Goal: Answer question/provide support: Share knowledge or assist other users

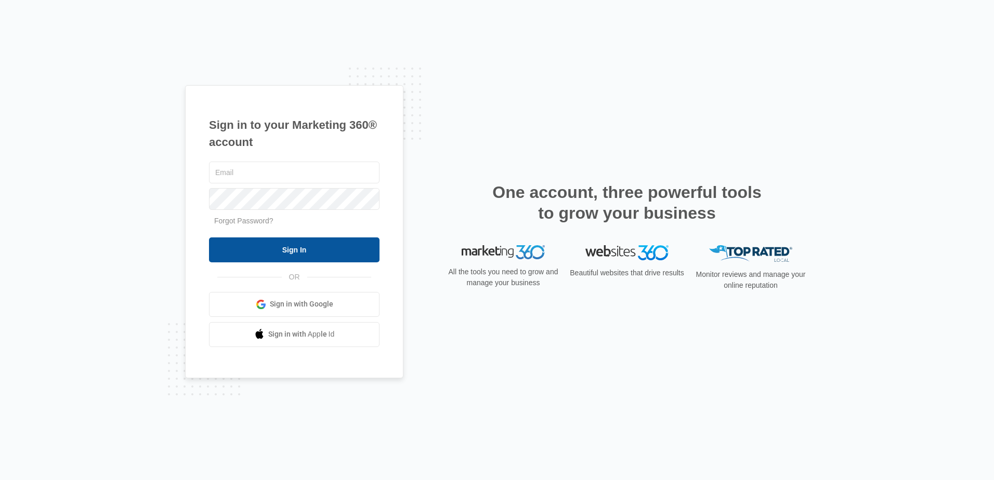
type input "[PERSON_NAME][EMAIL_ADDRESS][DOMAIN_NAME]"
click at [256, 242] on input "Sign In" at bounding box center [294, 250] width 171 height 25
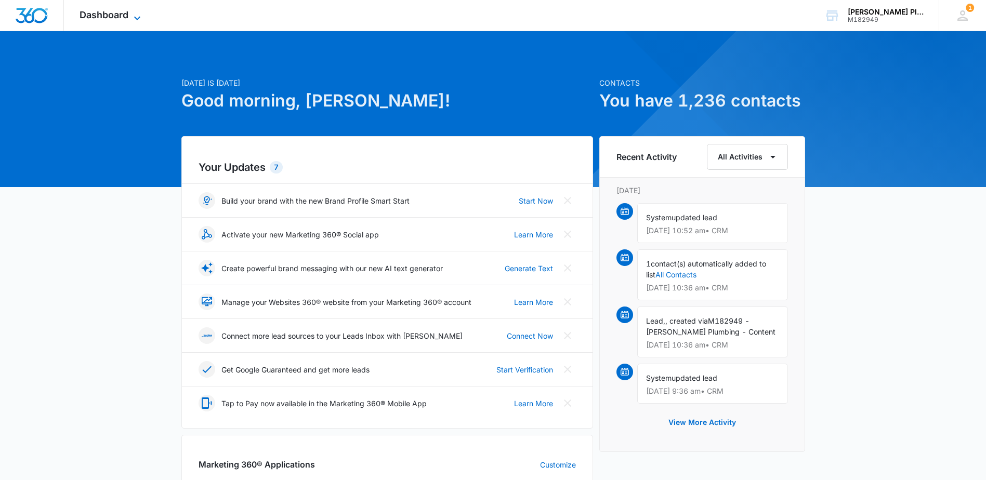
click at [111, 17] on span "Dashboard" at bounding box center [104, 14] width 49 height 11
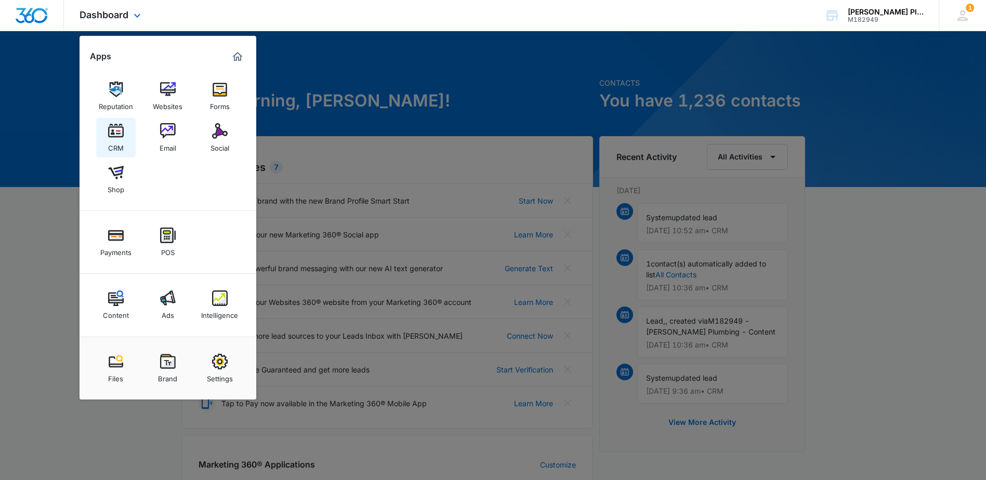
click at [115, 135] on img at bounding box center [116, 131] width 16 height 16
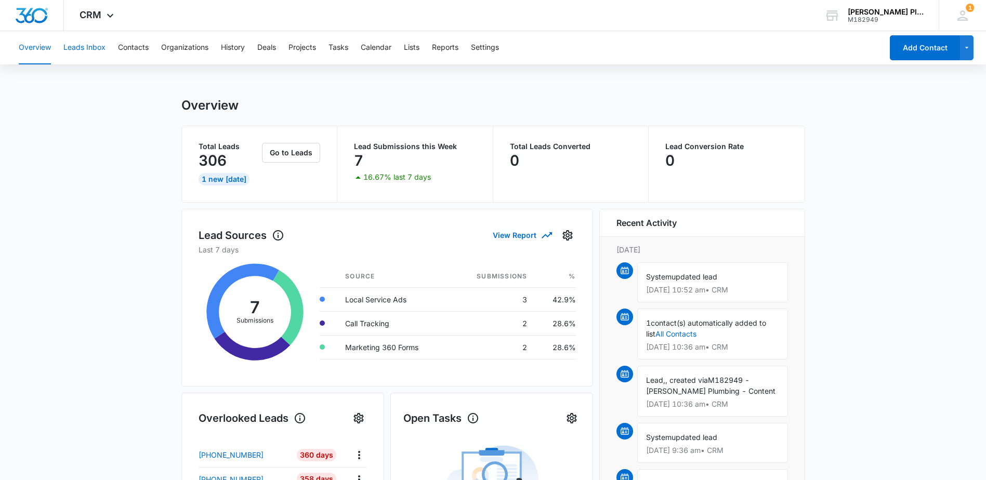
click at [90, 49] on button "Leads Inbox" at bounding box center [84, 47] width 42 height 33
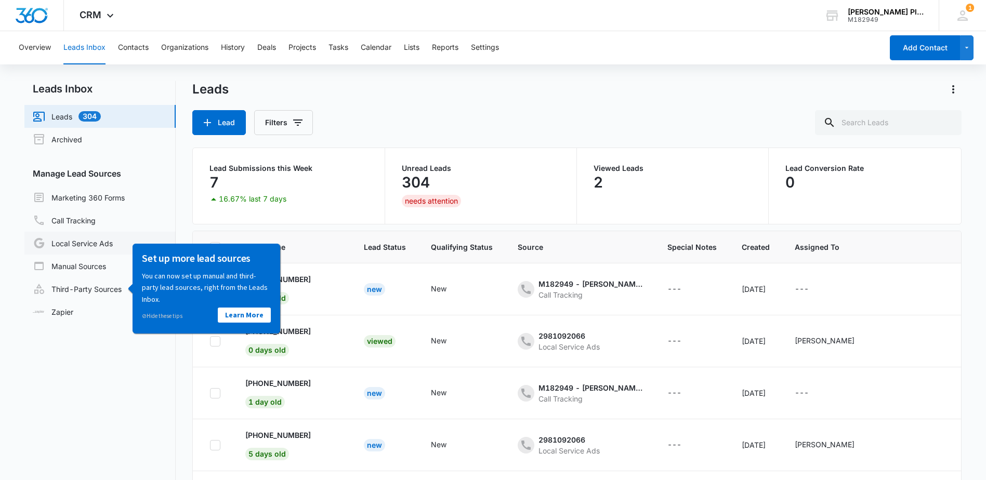
click at [81, 245] on link "Local Service Ads" at bounding box center [73, 243] width 80 height 12
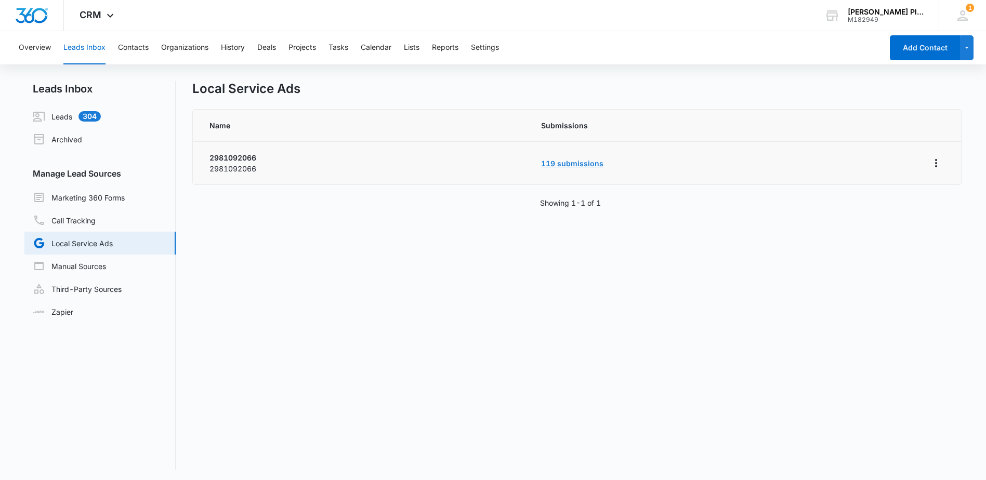
click at [555, 164] on link "119 submissions" at bounding box center [572, 163] width 62 height 9
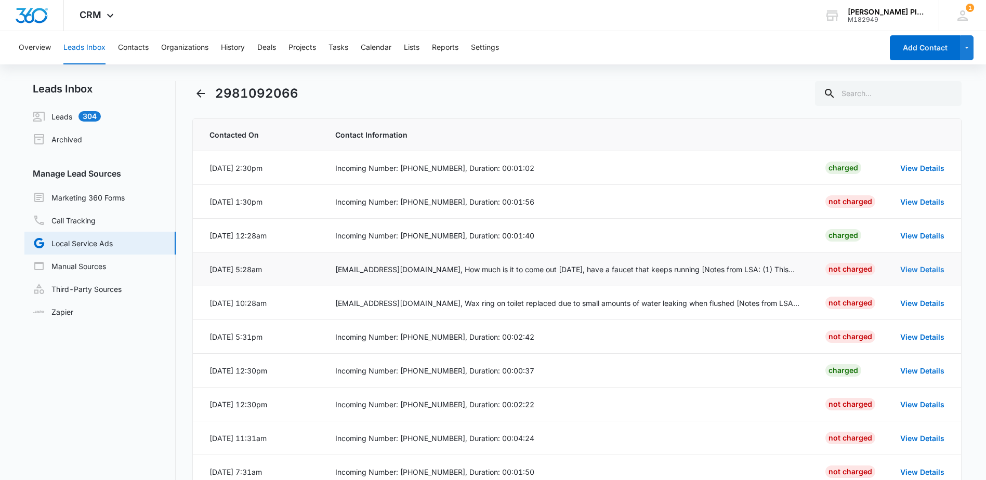
click at [915, 270] on link "View Details" at bounding box center [922, 269] width 44 height 9
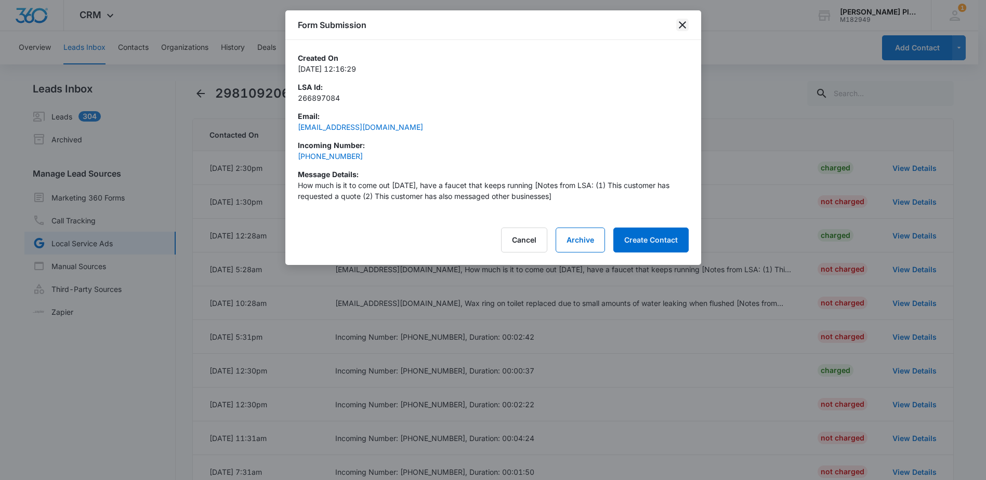
click at [684, 22] on icon "close" at bounding box center [682, 25] width 12 height 12
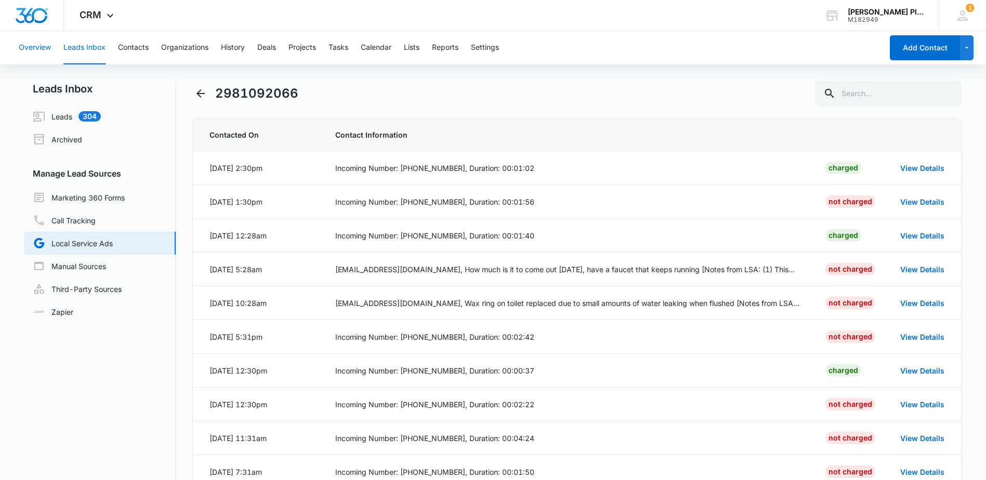
click at [45, 43] on button "Overview" at bounding box center [35, 47] width 32 height 33
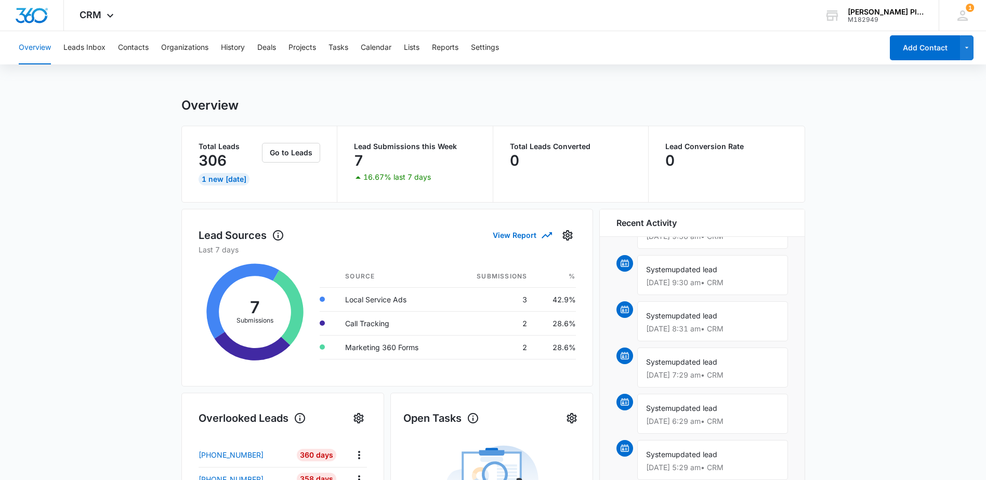
scroll to position [207, 0]
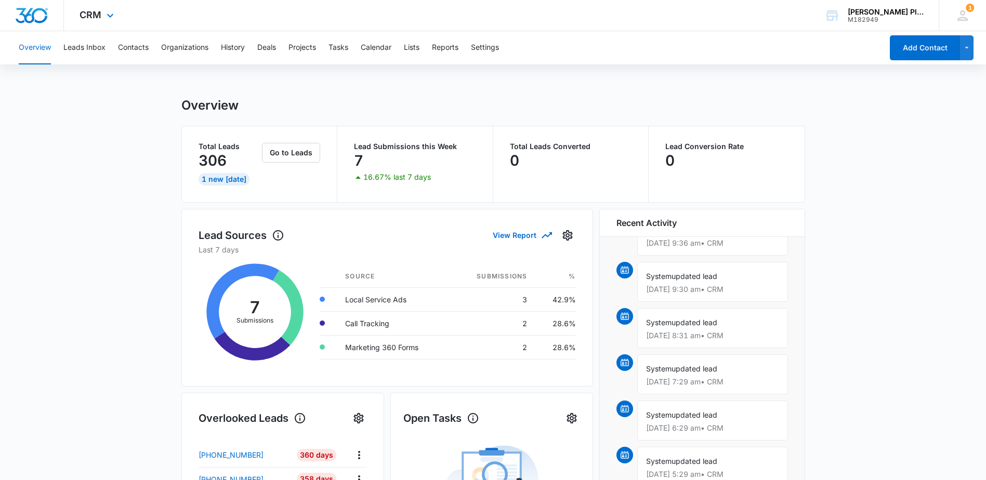
click at [101, 10] on div "CRM Apps Reputation Websites Forms CRM Email Social Shop Payments POS Content A…" at bounding box center [98, 15] width 68 height 31
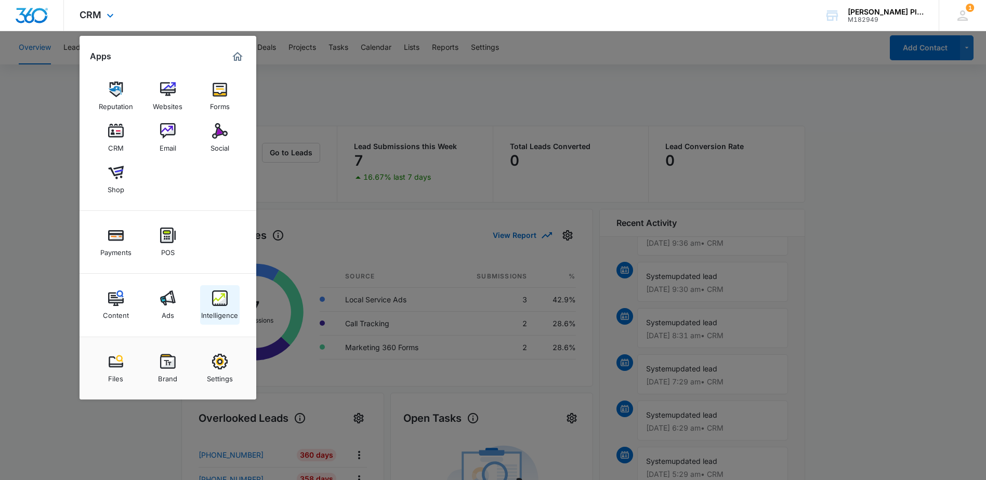
click at [221, 306] on div "Intelligence" at bounding box center [219, 313] width 37 height 14
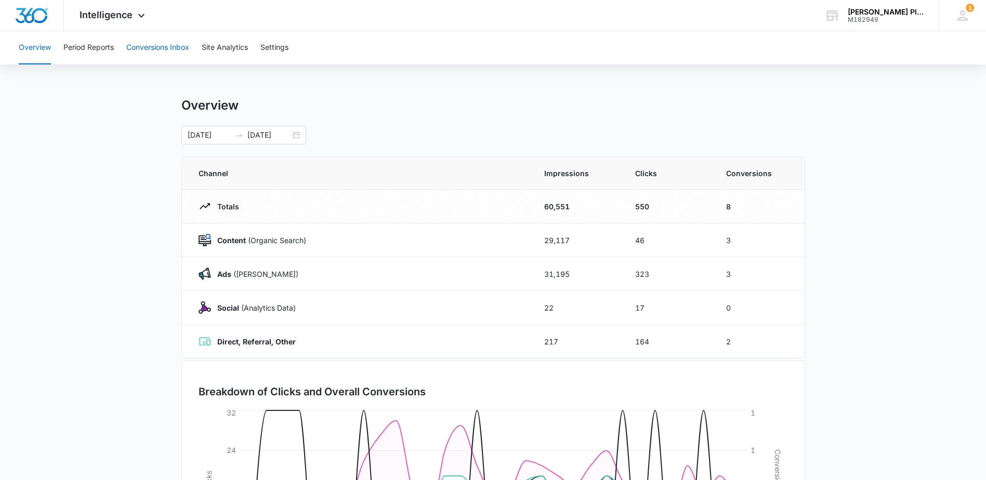
click at [158, 53] on button "Conversions Inbox" at bounding box center [157, 47] width 63 height 33
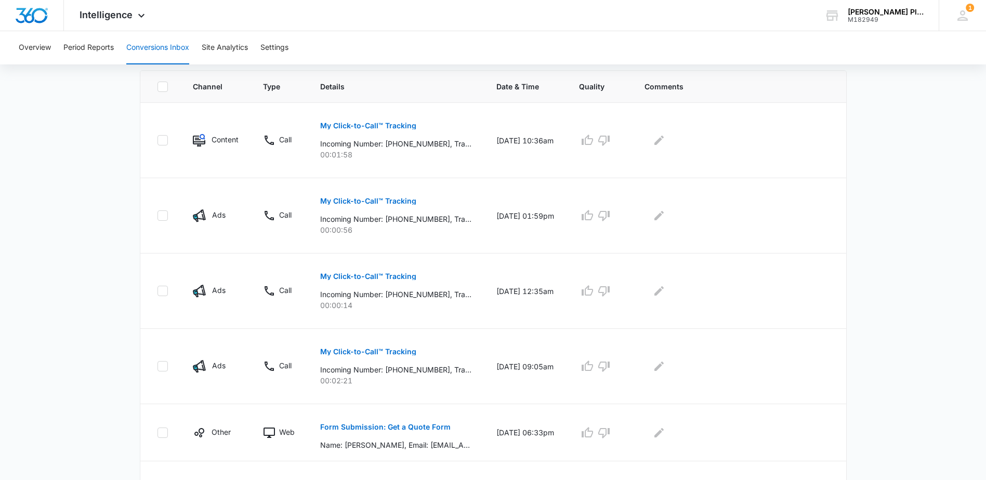
scroll to position [416, 0]
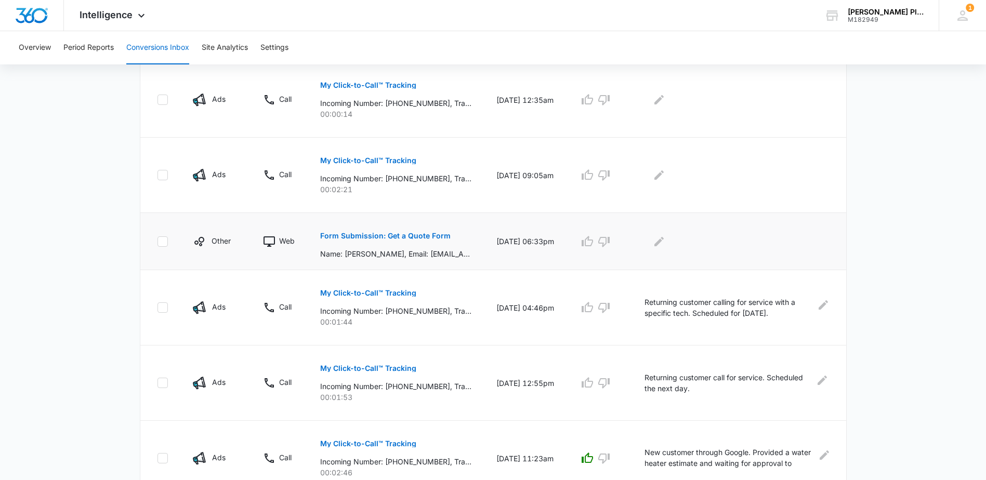
click at [392, 234] on p "Form Submission: Get a Quote Form" at bounding box center [385, 235] width 130 height 7
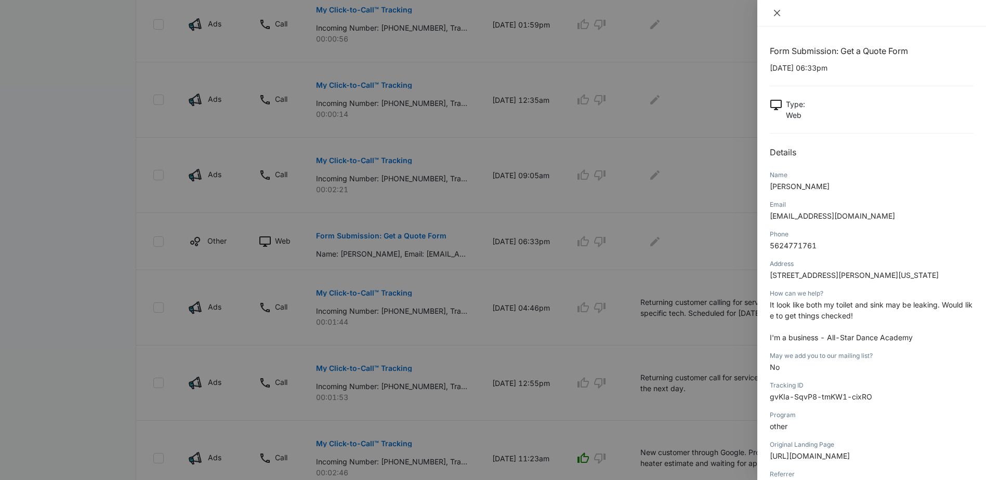
click at [776, 13] on icon "close" at bounding box center [777, 13] width 8 height 8
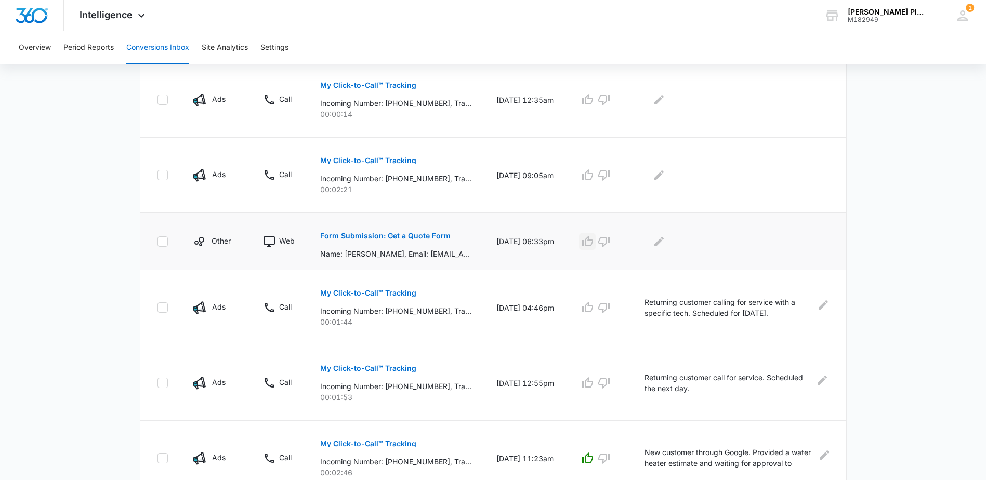
click at [593, 243] on icon "button" at bounding box center [587, 241] width 12 height 12
click at [665, 237] on icon "Edit Comments" at bounding box center [659, 241] width 12 height 12
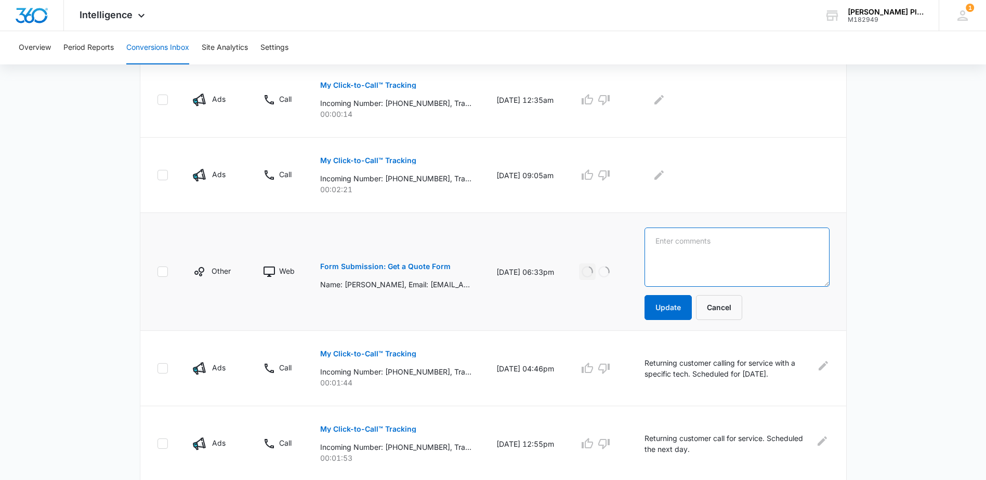
click at [685, 240] on textarea at bounding box center [737, 257] width 185 height 59
type textarea "Returning customer through property management company. Scheduled next week."
click at [673, 308] on button "Update" at bounding box center [668, 307] width 47 height 25
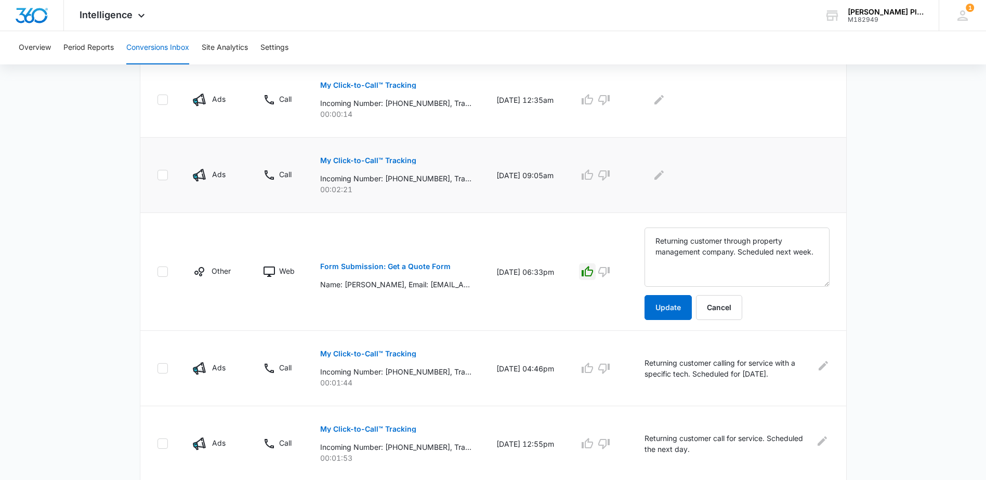
click at [383, 159] on p "My Click-to-Call™ Tracking" at bounding box center [368, 160] width 96 height 7
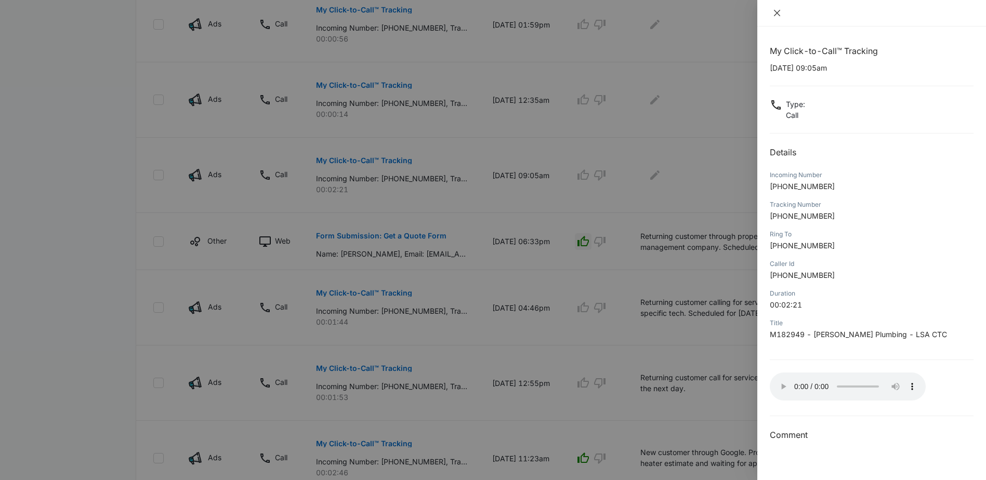
click at [779, 13] on icon "close" at bounding box center [777, 13] width 8 height 8
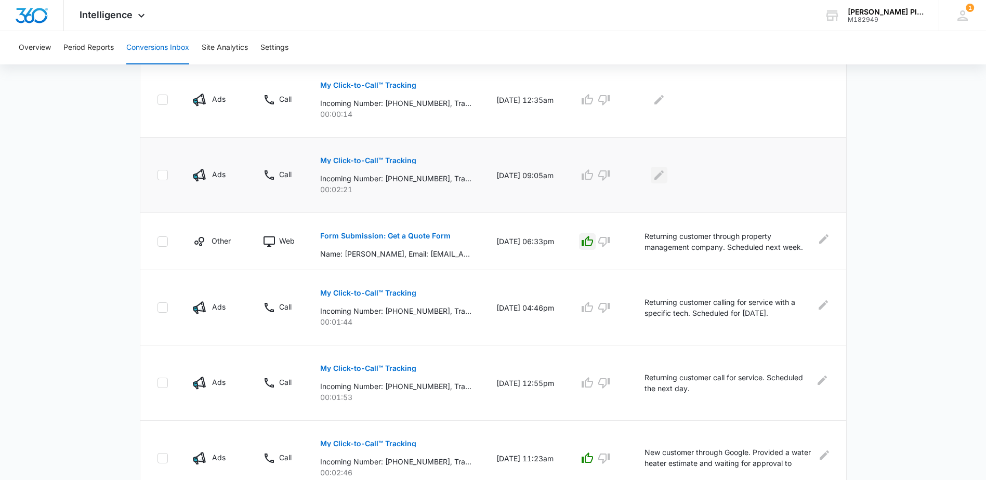
click at [664, 175] on icon "Edit Comments" at bounding box center [658, 175] width 9 height 9
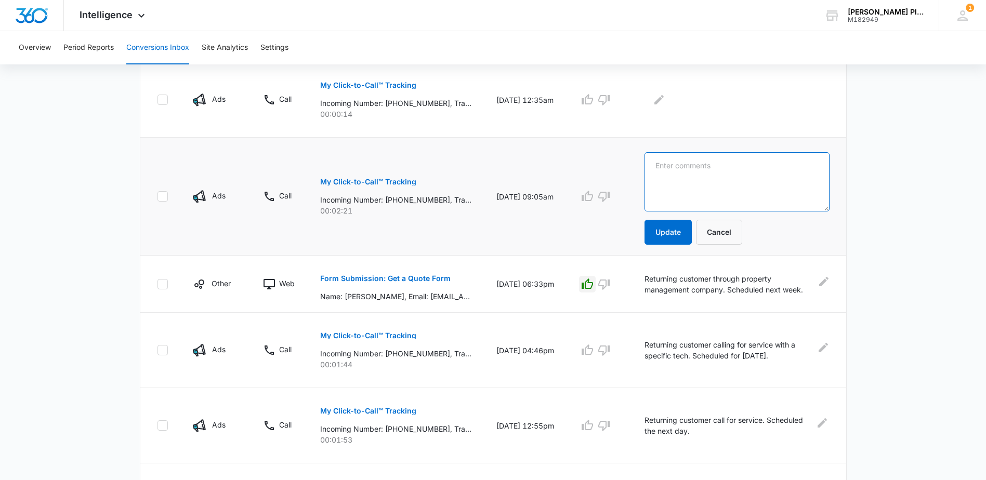
click at [686, 175] on textarea at bounding box center [737, 181] width 185 height 59
type textarea "T"
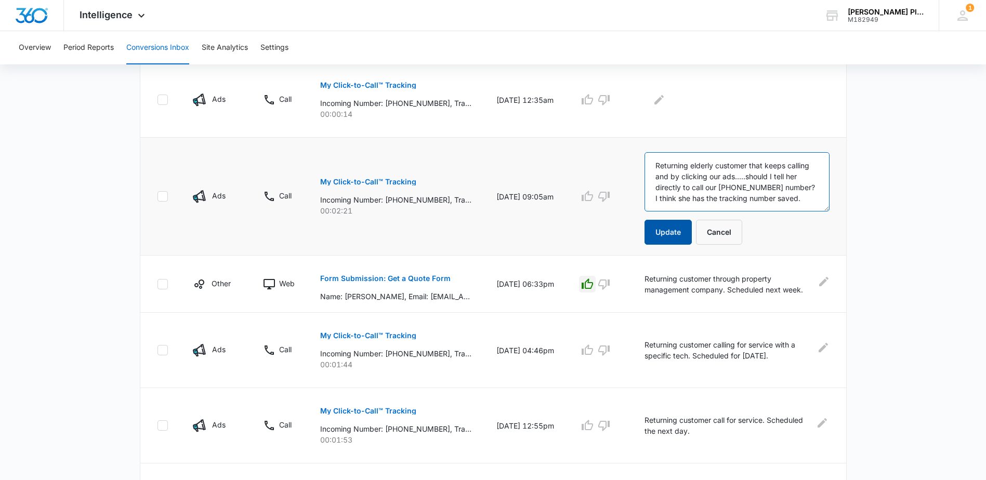
type textarea "Returning elderly customer that keeps calling and by clicking our ads.....shoul…"
click at [675, 235] on button "Update" at bounding box center [668, 232] width 47 height 25
click at [610, 194] on icon "button" at bounding box center [604, 196] width 12 height 12
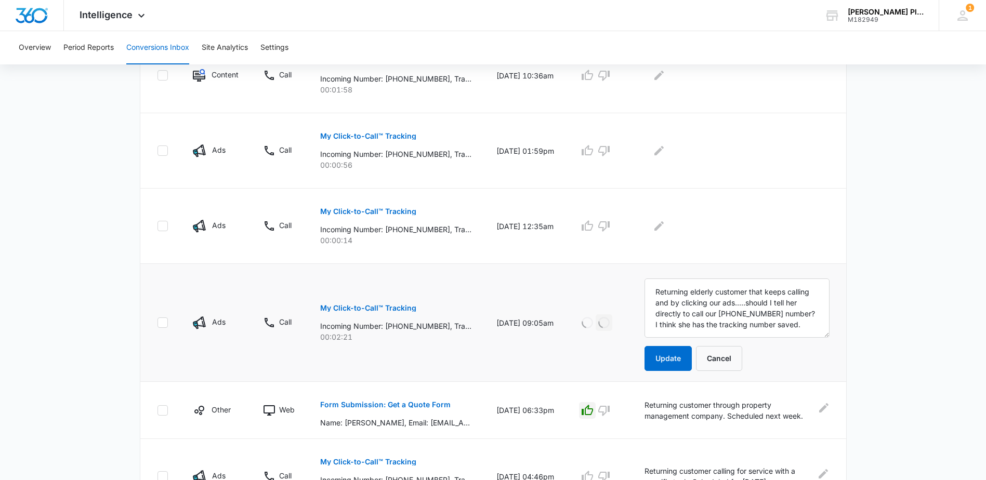
scroll to position [260, 0]
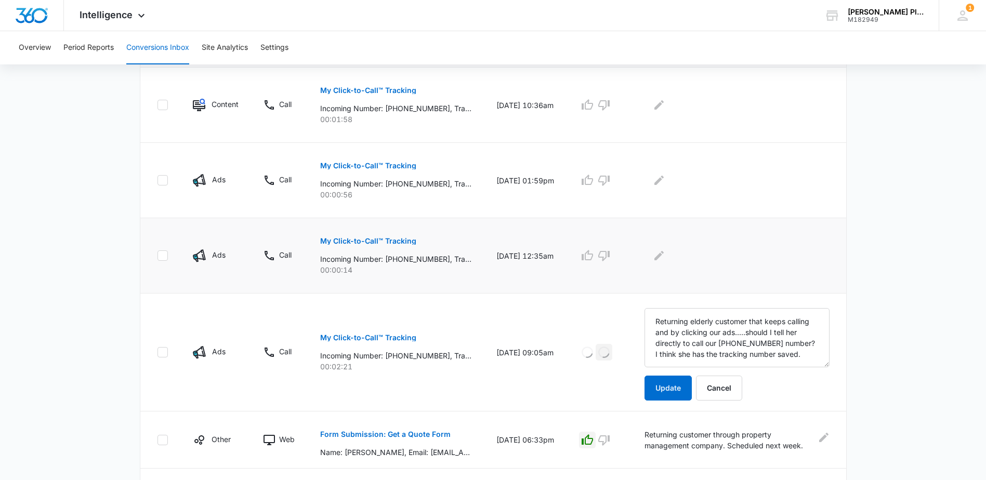
click at [381, 239] on p "My Click-to-Call™ Tracking" at bounding box center [368, 241] width 96 height 7
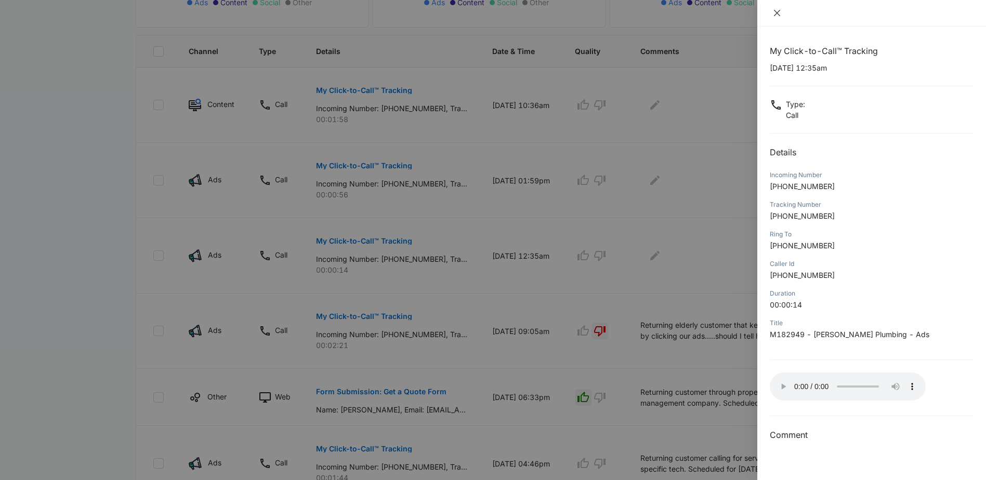
click at [778, 10] on icon "close" at bounding box center [777, 13] width 8 height 8
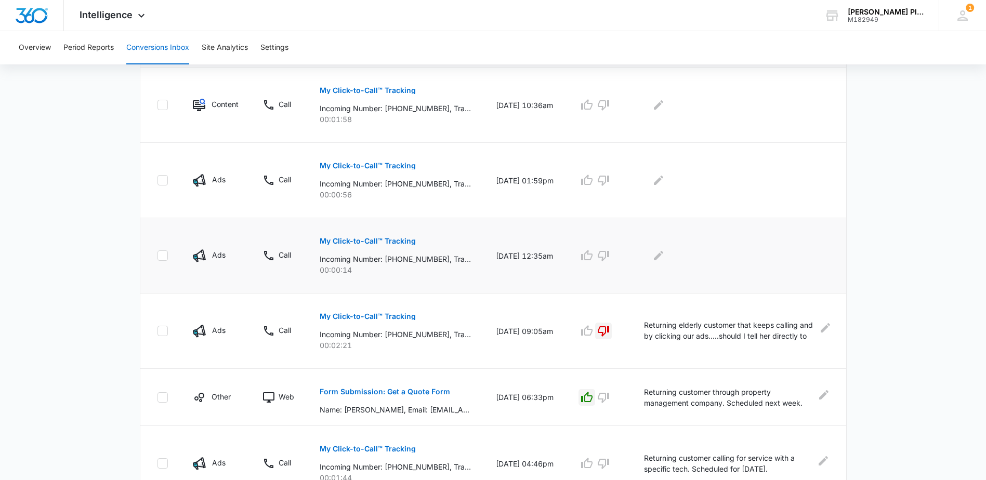
click at [389, 259] on p "Incoming Number: +16504126200, Tracking Number: +17144269542, Ring To: +1714531…" at bounding box center [395, 259] width 151 height 11
click at [388, 239] on p "My Click-to-Call™ Tracking" at bounding box center [368, 241] width 96 height 7
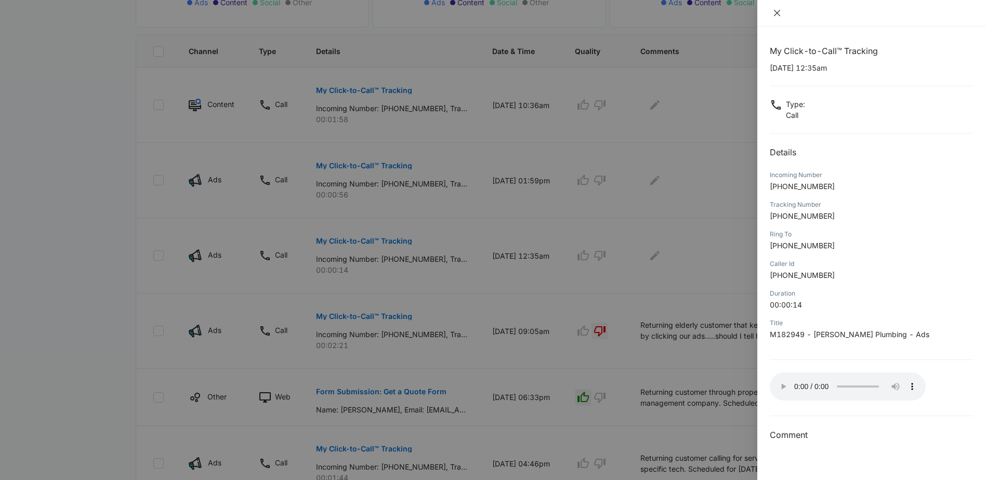
click at [781, 10] on button "Close" at bounding box center [777, 12] width 15 height 9
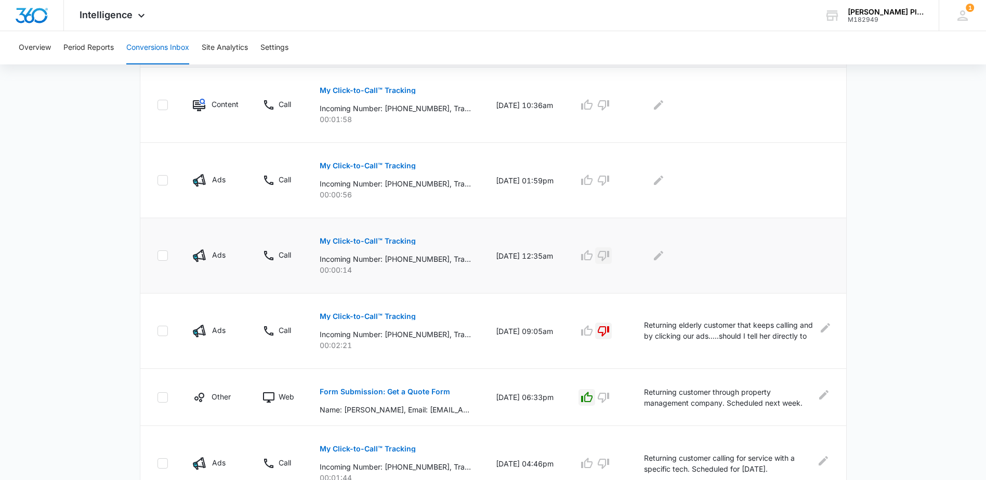
click at [606, 252] on icon "button" at bounding box center [603, 256] width 11 height 10
click at [370, 162] on button "My Click-to-Call™ Tracking" at bounding box center [368, 165] width 96 height 25
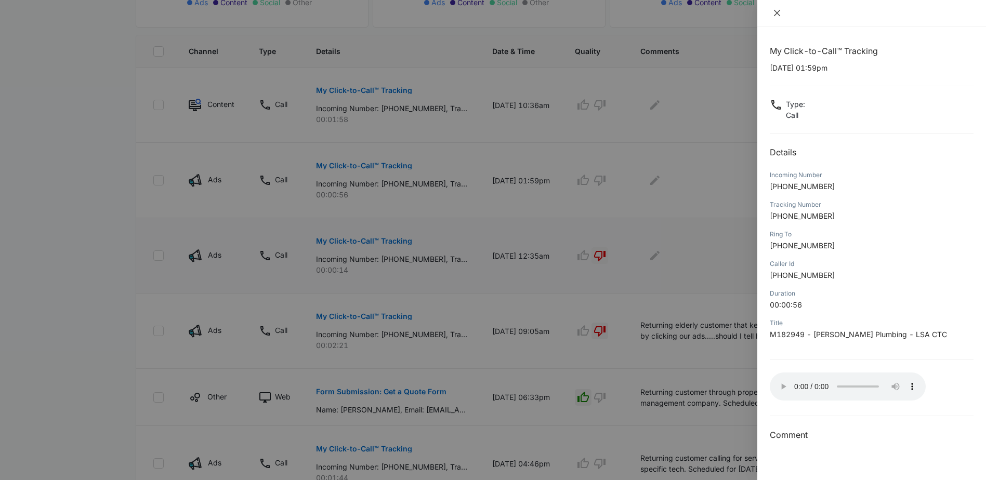
click at [778, 10] on icon "close" at bounding box center [777, 13] width 8 height 8
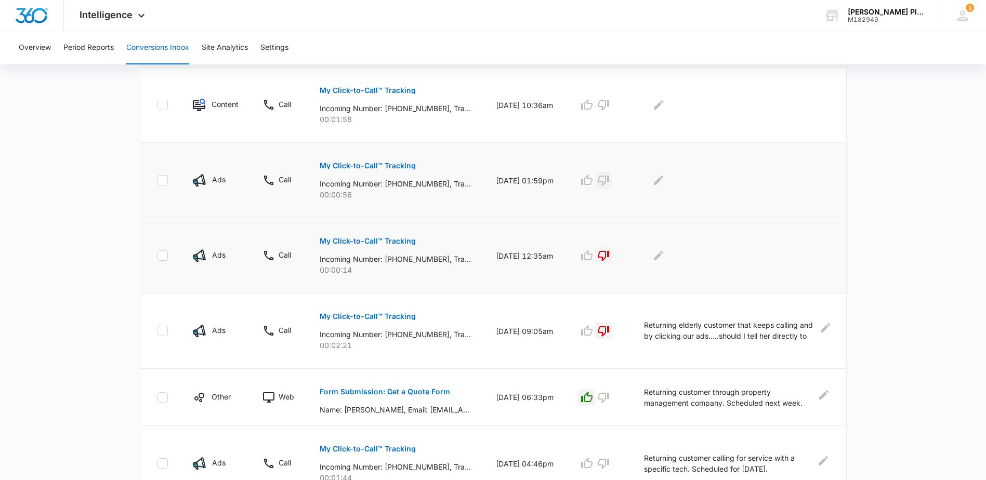
click at [608, 176] on icon "button" at bounding box center [603, 181] width 11 height 10
click at [661, 179] on icon "Edit Comments" at bounding box center [658, 180] width 12 height 12
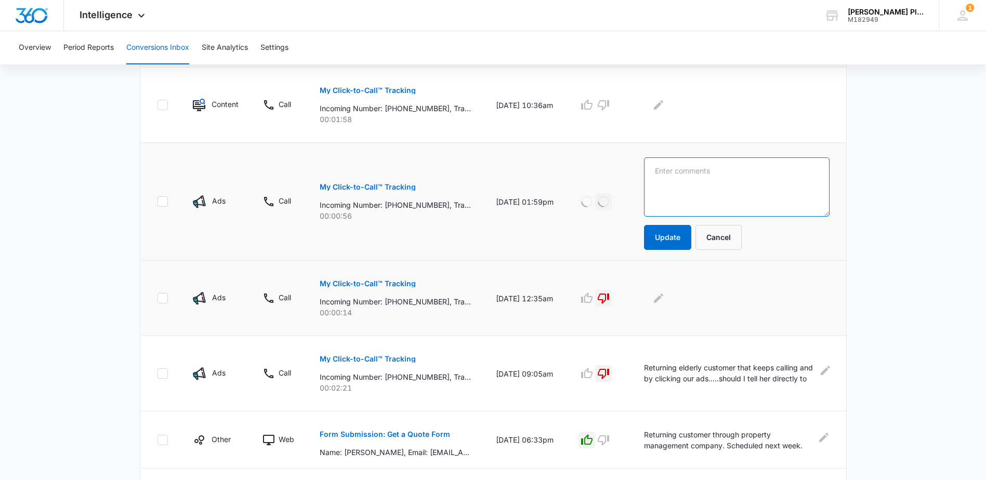
click at [688, 180] on textarea at bounding box center [736, 187] width 185 height 59
type textarea "Customer calling thinking we are matra paint?"
click at [678, 243] on button "Update" at bounding box center [667, 237] width 47 height 25
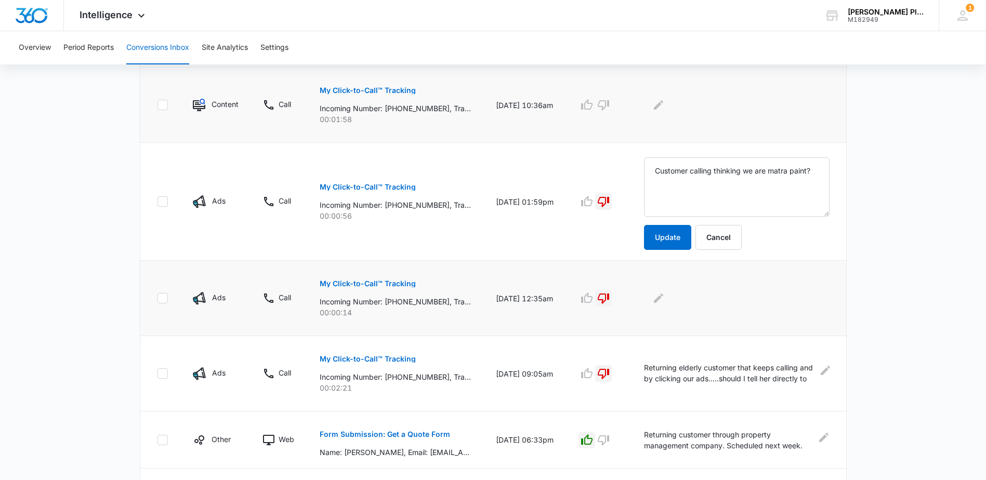
click at [381, 91] on p "My Click-to-Call™ Tracking" at bounding box center [368, 90] width 96 height 7
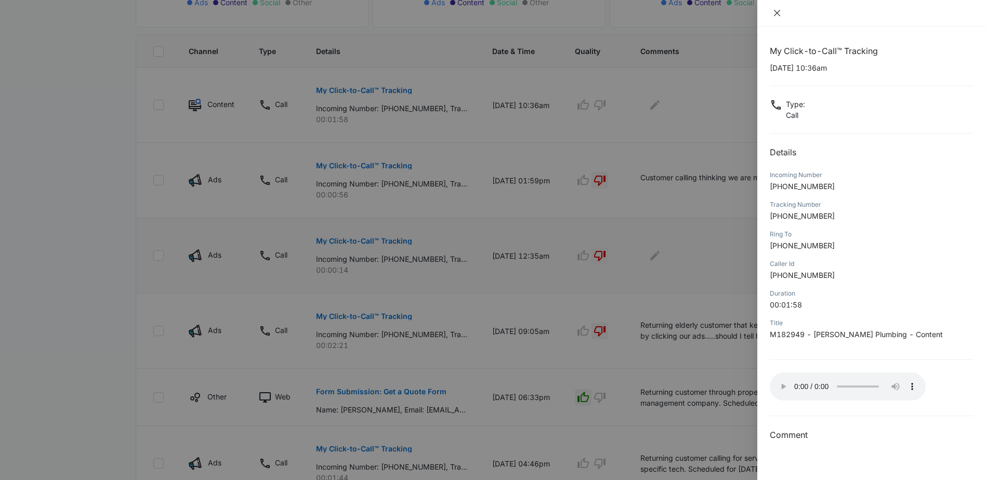
click at [775, 13] on icon "close" at bounding box center [777, 13] width 8 height 8
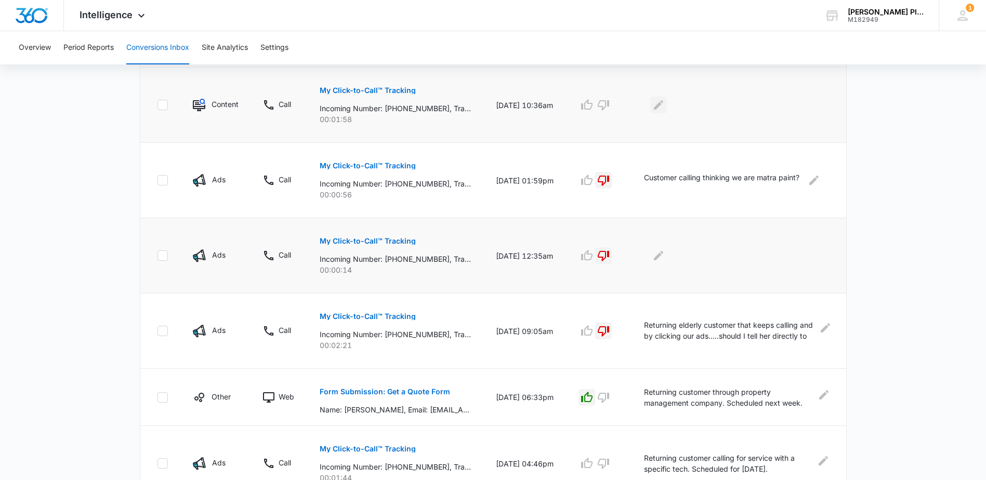
click at [657, 112] on button "Edit Comments" at bounding box center [658, 105] width 17 height 17
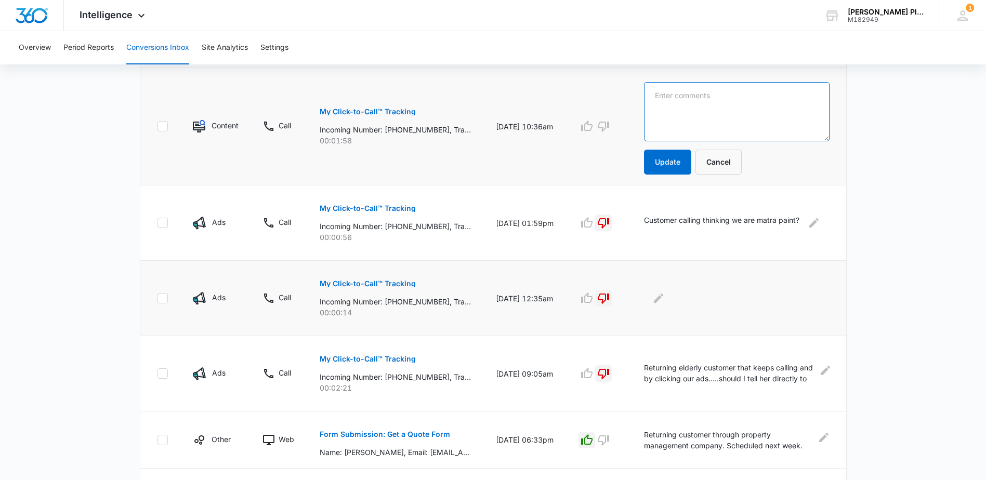
click at [680, 112] on textarea at bounding box center [736, 111] width 185 height 59
type textarea "Returning customer, calling for service. Scheduled for Monday."
drag, startPoint x: 676, startPoint y: 159, endPoint x: 659, endPoint y: 158, distance: 17.2
click at [677, 160] on button "Update" at bounding box center [667, 162] width 47 height 25
click at [589, 126] on icon "button" at bounding box center [587, 126] width 12 height 12
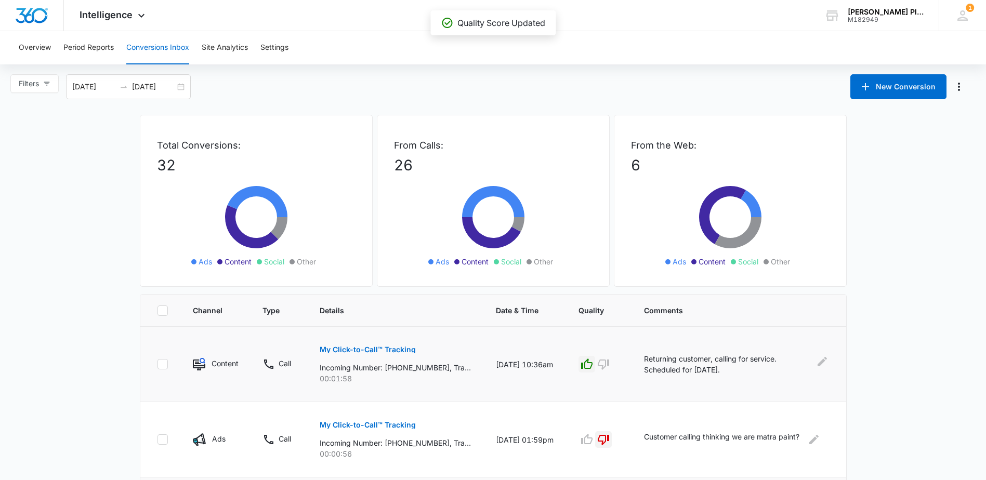
scroll to position [0, 0]
click at [137, 15] on icon at bounding box center [141, 18] width 12 height 12
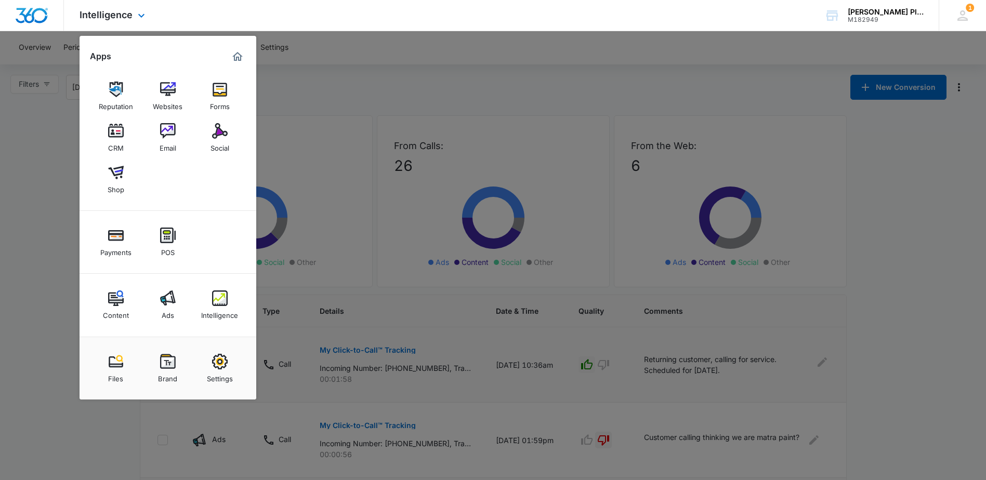
click at [289, 14] on div "Intelligence Apps Reputation Websites Forms CRM Email Social Shop Payments POS …" at bounding box center [493, 15] width 986 height 31
click at [951, 13] on div "1 JW Jennifer Wendland jennifer@jacotplumbing.com My Profile 1 Notifications Su…" at bounding box center [962, 15] width 47 height 31
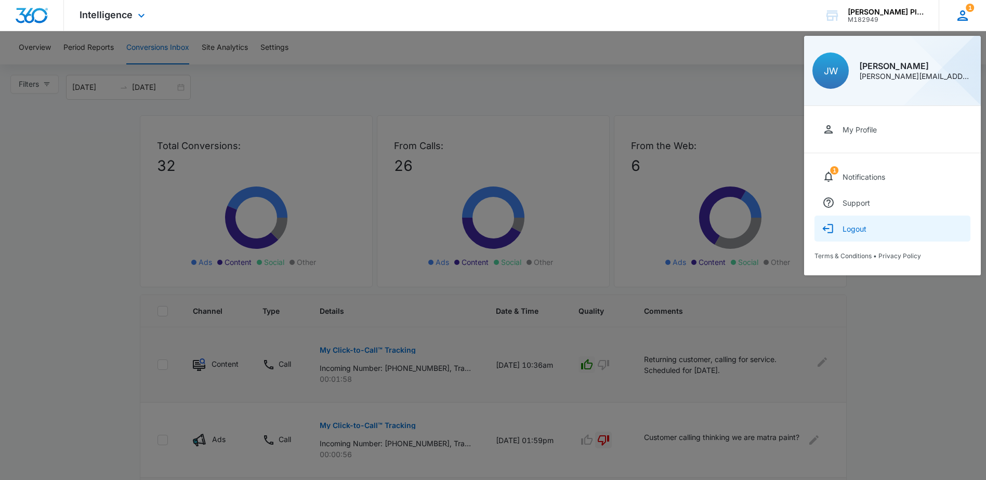
click at [842, 232] on button "Logout" at bounding box center [893, 229] width 156 height 26
